Goal: Find specific page/section

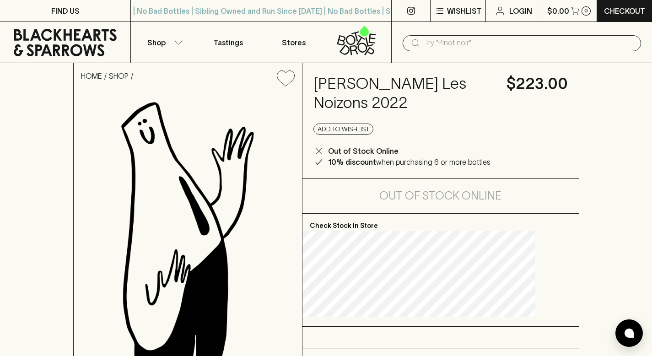
scroll to position [18, 0]
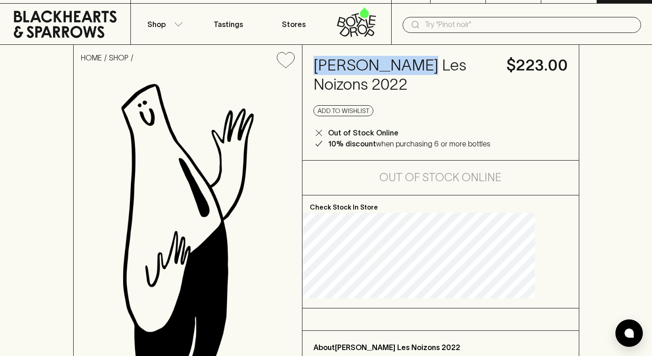
drag, startPoint x: 335, startPoint y: 62, endPoint x: 434, endPoint y: 59, distance: 99.7
click at [434, 59] on h4 "[PERSON_NAME] Les Noizons 2022" at bounding box center [404, 75] width 182 height 38
copy h4 "[PERSON_NAME]"
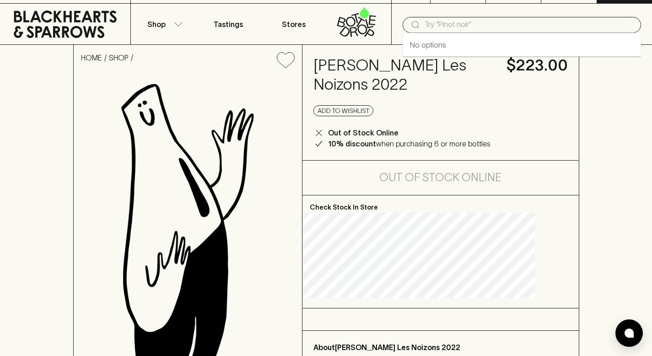
click at [565, 28] on input "text" at bounding box center [528, 24] width 209 height 15
paste input "[PERSON_NAME]"
type input "[PERSON_NAME]"
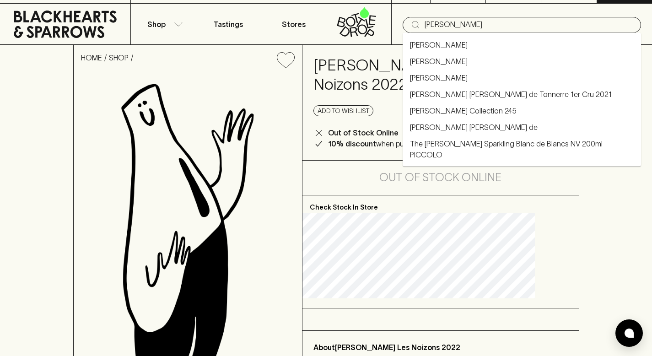
click at [531, 77] on li "[PERSON_NAME]" at bounding box center [521, 78] width 238 height 16
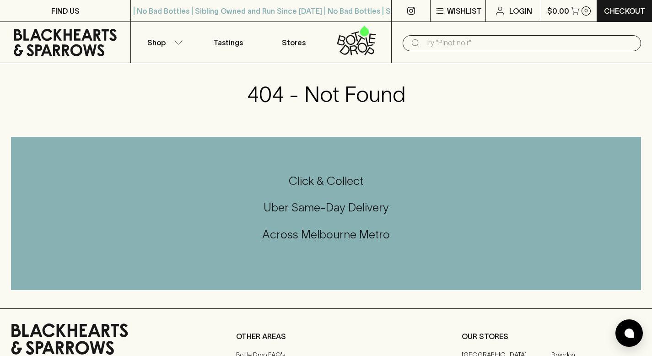
click at [516, 41] on input "text" at bounding box center [528, 43] width 209 height 15
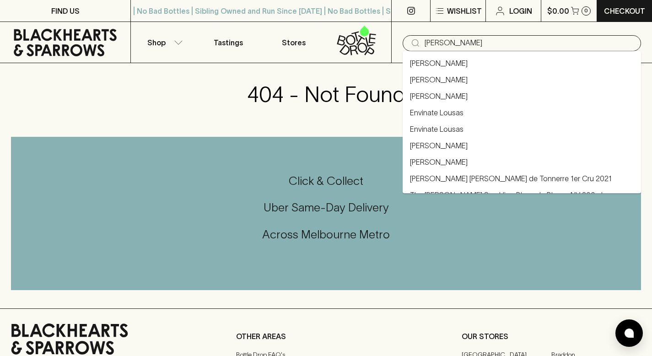
click at [439, 94] on link "[PERSON_NAME]" at bounding box center [439, 96] width 58 height 11
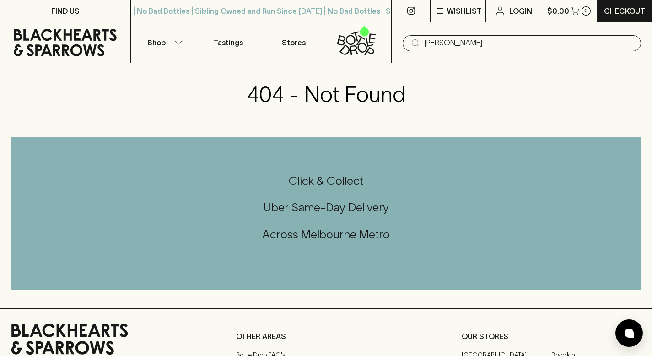
type input "[PERSON_NAME]"
